Goal: Transaction & Acquisition: Subscribe to service/newsletter

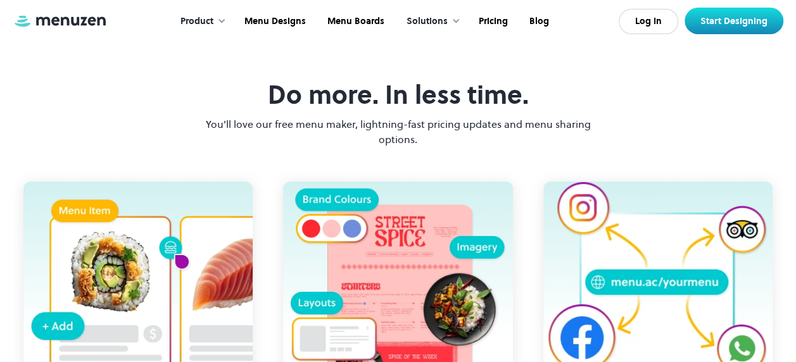
scroll to position [1583, 0]
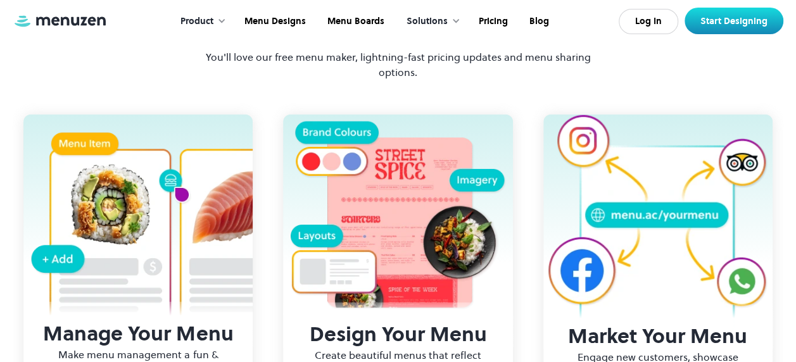
drag, startPoint x: 386, startPoint y: 129, endPoint x: 530, endPoint y: 134, distance: 143.3
click at [530, 80] on div "Do more. In less time. You'll love our free menu maker, lightning-fast pricing …" at bounding box center [398, 46] width 393 height 67
drag, startPoint x: 530, startPoint y: 134, endPoint x: 411, endPoint y: 146, distance: 119.1
click at [411, 80] on div "Do more. In less time. You'll love our free menu maker, lightning-fast pricing …" at bounding box center [398, 46] width 393 height 67
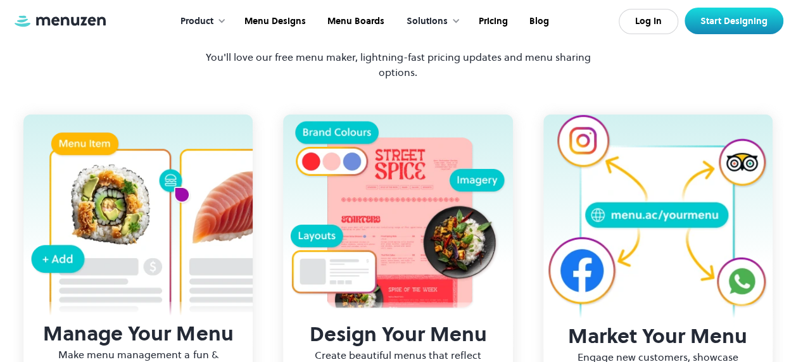
drag, startPoint x: 382, startPoint y: 130, endPoint x: 543, endPoint y: 128, distance: 160.9
click at [543, 80] on div "Do more. In less time. You'll love our free menu maker, lightning-fast pricing …" at bounding box center [398, 46] width 393 height 67
drag, startPoint x: 543, startPoint y: 128, endPoint x: 409, endPoint y: 144, distance: 135.2
click at [409, 43] on h3 "Do more. In less time." at bounding box center [398, 28] width 261 height 30
click at [374, 43] on h3 "Do more. In less time." at bounding box center [398, 28] width 261 height 30
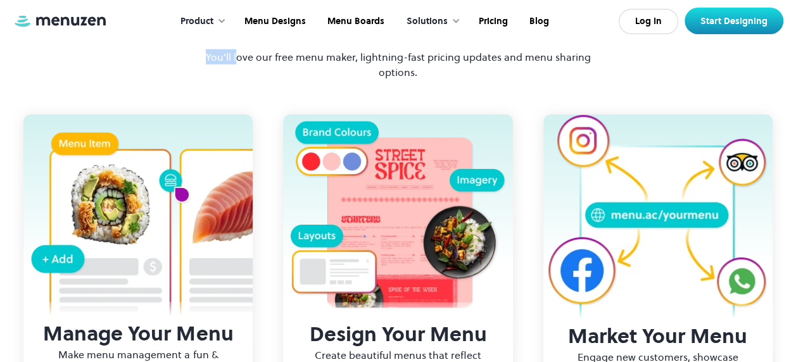
drag, startPoint x: 374, startPoint y: 132, endPoint x: 240, endPoint y: 127, distance: 134.4
click at [240, 80] on div "Do more. In less time. You'll love our free menu maker, lightning-fast pricing …" at bounding box center [398, 46] width 393 height 67
click at [243, 80] on div "Do more. In less time. You'll love our free menu maker, lightning-fast pricing …" at bounding box center [398, 46] width 393 height 67
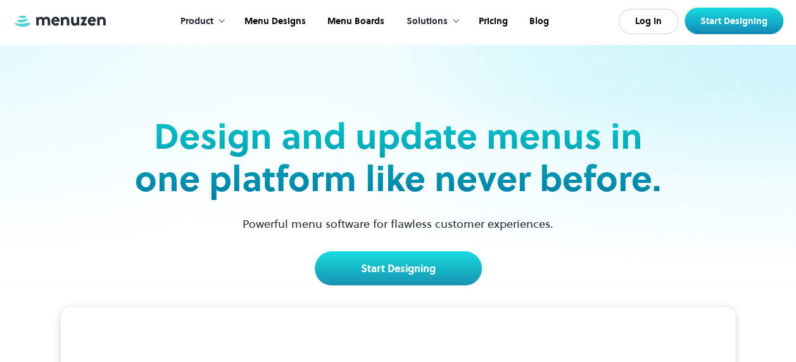
click at [213, 22] on div "Product" at bounding box center [197, 22] width 33 height 14
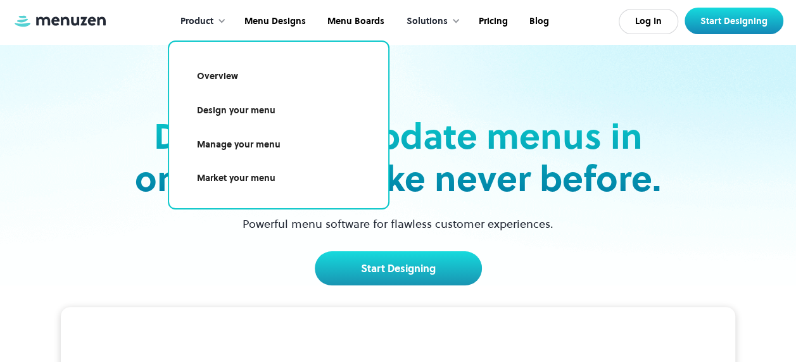
click at [442, 21] on div "Solutions" at bounding box center [427, 22] width 41 height 14
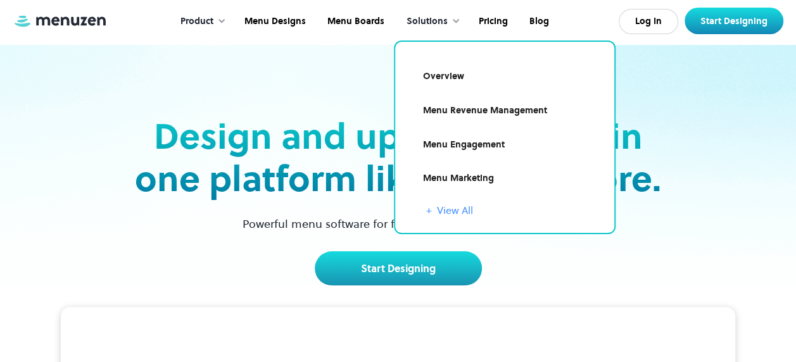
click at [436, 213] on link "+ View All" at bounding box center [512, 210] width 173 height 15
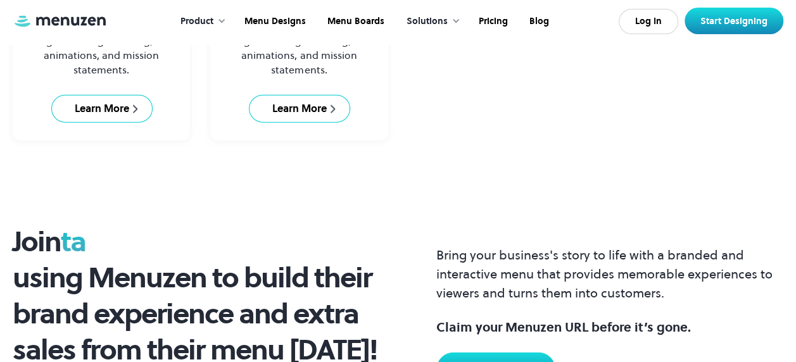
scroll to position [1268, 0]
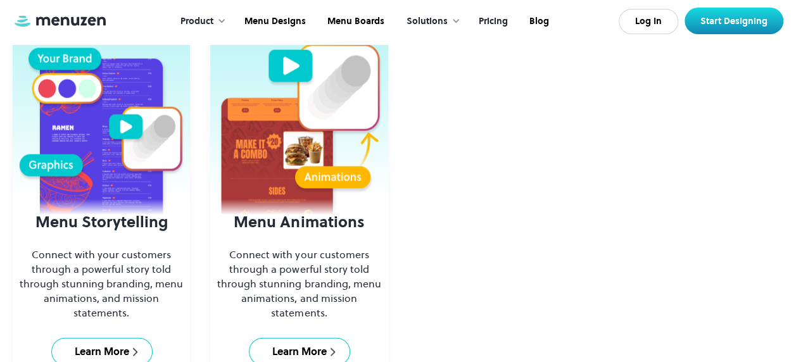
click at [494, 16] on link "Pricing" at bounding box center [492, 21] width 51 height 39
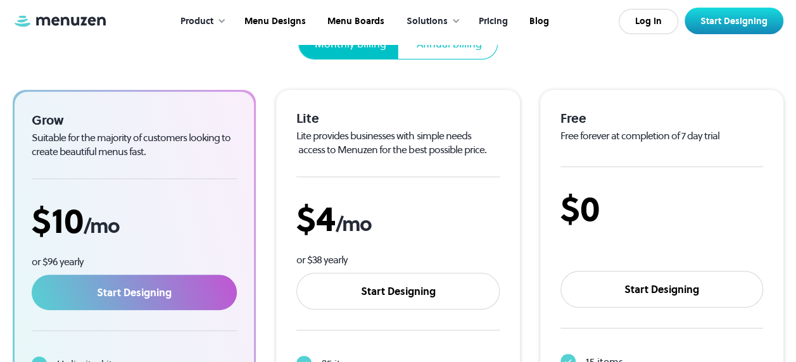
scroll to position [190, 0]
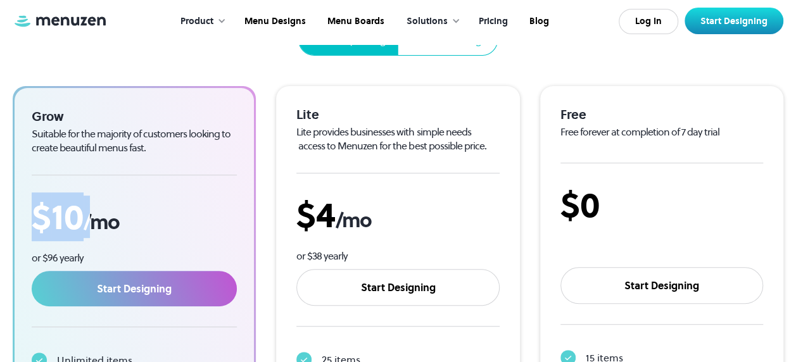
drag, startPoint x: 94, startPoint y: 215, endPoint x: 27, endPoint y: 219, distance: 67.2
click at [27, 219] on div "Grow Suitable for the majority of customers looking to create beautiful menus f…" at bounding box center [134, 304] width 239 height 432
drag, startPoint x: 27, startPoint y: 219, endPoint x: 138, endPoint y: 224, distance: 111.6
click at [138, 224] on div "$ 10 /mo" at bounding box center [134, 217] width 205 height 42
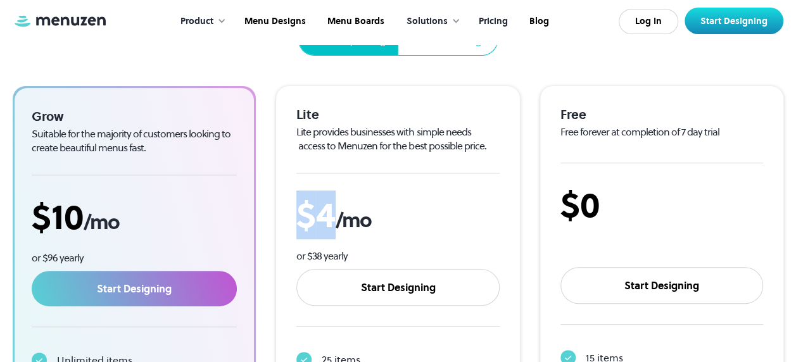
drag, startPoint x: 320, startPoint y: 215, endPoint x: 296, endPoint y: 216, distance: 23.4
click at [296, 216] on div "$ 4 /mo" at bounding box center [397, 215] width 203 height 42
drag, startPoint x: 296, startPoint y: 216, endPoint x: 431, endPoint y: 217, distance: 134.3
click at [430, 217] on div "$ 4 /mo" at bounding box center [397, 215] width 203 height 42
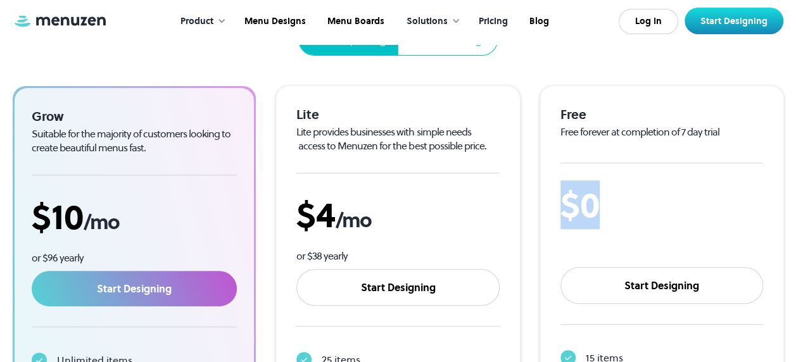
drag, startPoint x: 606, startPoint y: 210, endPoint x: 562, endPoint y: 210, distance: 43.1
click at [562, 210] on div "$0" at bounding box center [662, 205] width 203 height 42
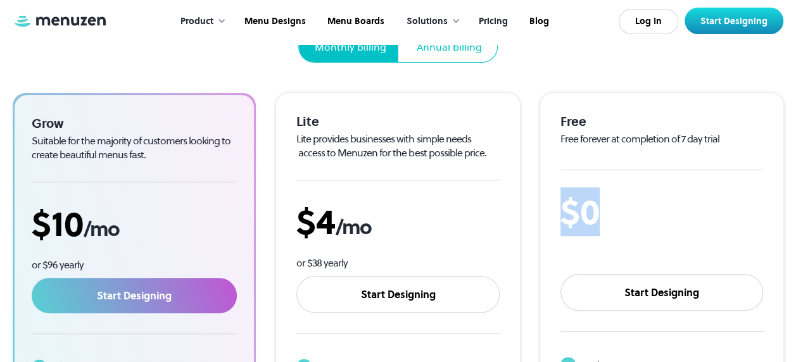
scroll to position [127, 0]
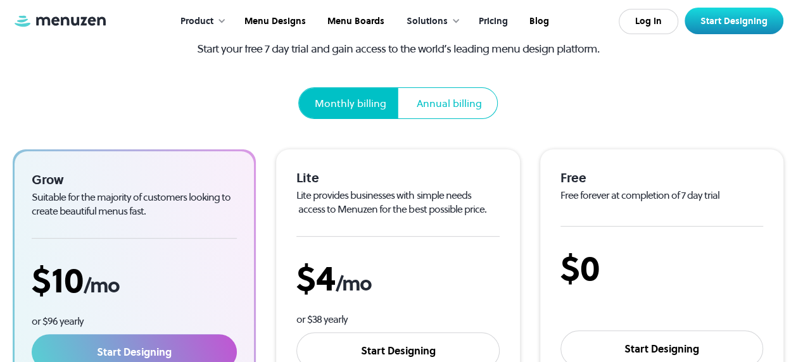
click at [445, 114] on div "Annual billing" at bounding box center [450, 103] width 96 height 30
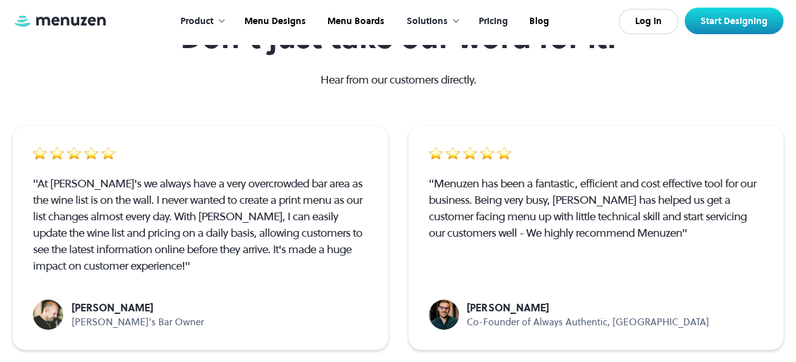
scroll to position [2344, 0]
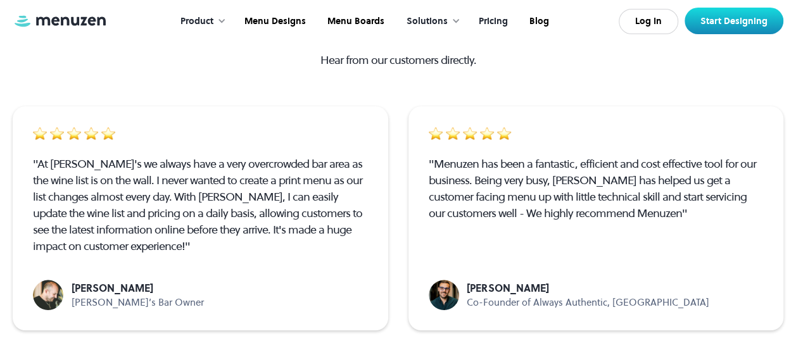
click at [80, 286] on p "[PERSON_NAME]" at bounding box center [138, 288] width 132 height 14
click at [475, 274] on div ""Menuzen has been a fantastic, efficient and cost effective tool for our busine…" at bounding box center [597, 218] width 376 height 224
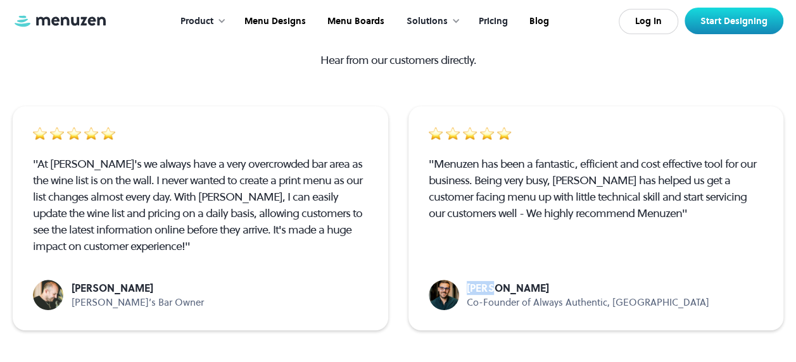
click at [475, 274] on div ""Menuzen has been a fantastic, efficient and cost effective tool for our busine…" at bounding box center [597, 218] width 376 height 224
drag, startPoint x: 475, startPoint y: 274, endPoint x: 418, endPoint y: 282, distance: 57.7
click at [418, 282] on div ""Menuzen has been a fantastic, efficient and cost effective tool for our busine…" at bounding box center [597, 218] width 376 height 224
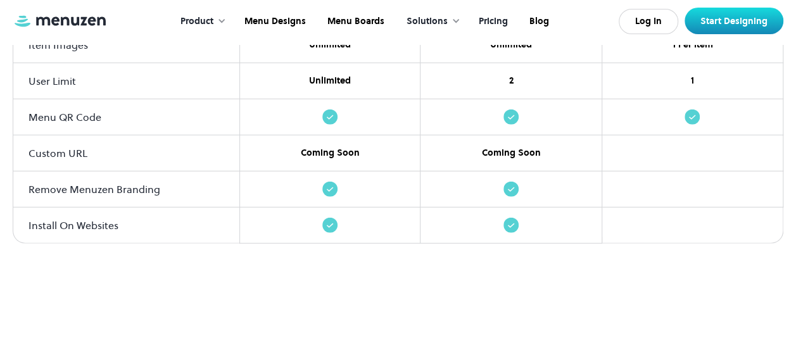
scroll to position [1568, 0]
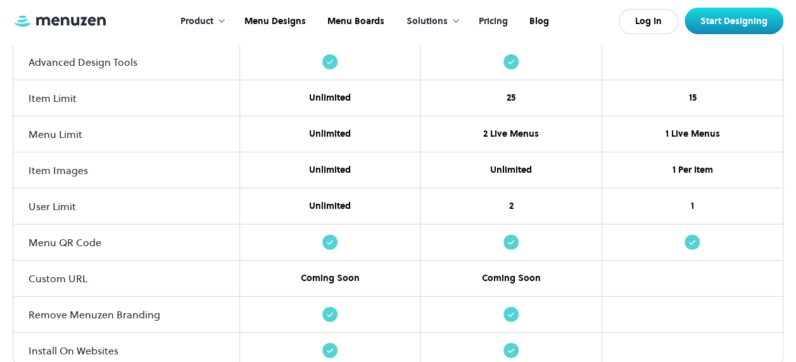
click at [559, 46] on div at bounding box center [511, 62] width 181 height 36
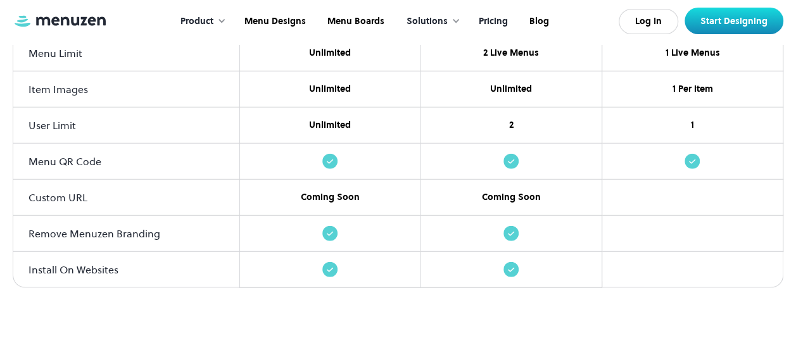
scroll to position [1758, 0]
